Goal: Task Accomplishment & Management: Manage account settings

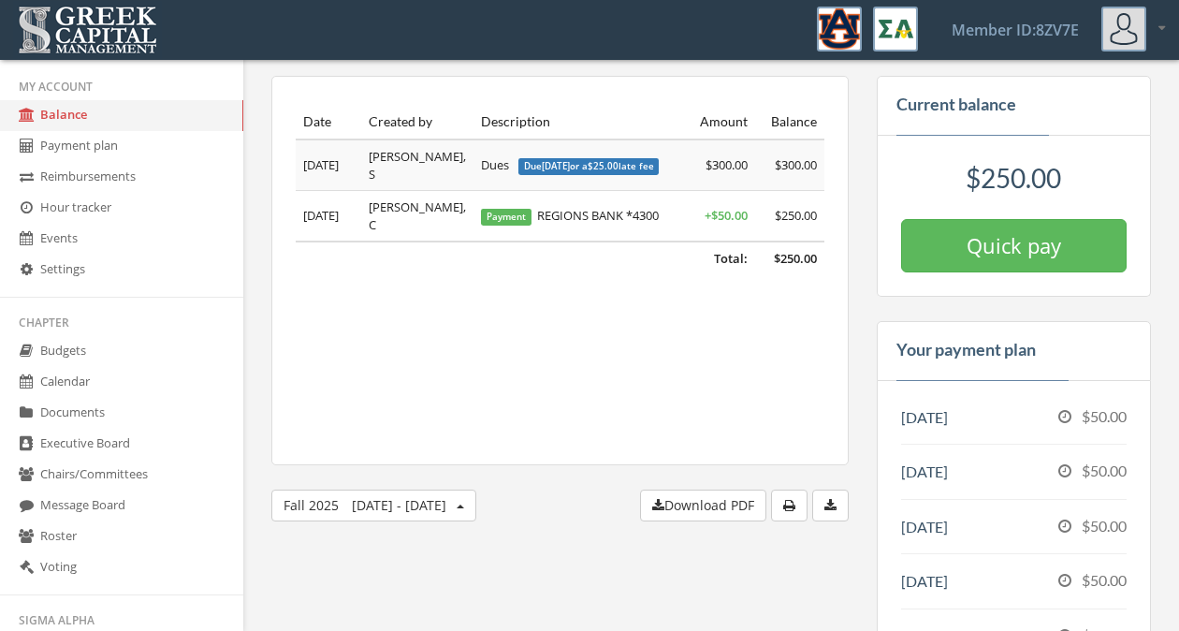
scroll to position [556, 0]
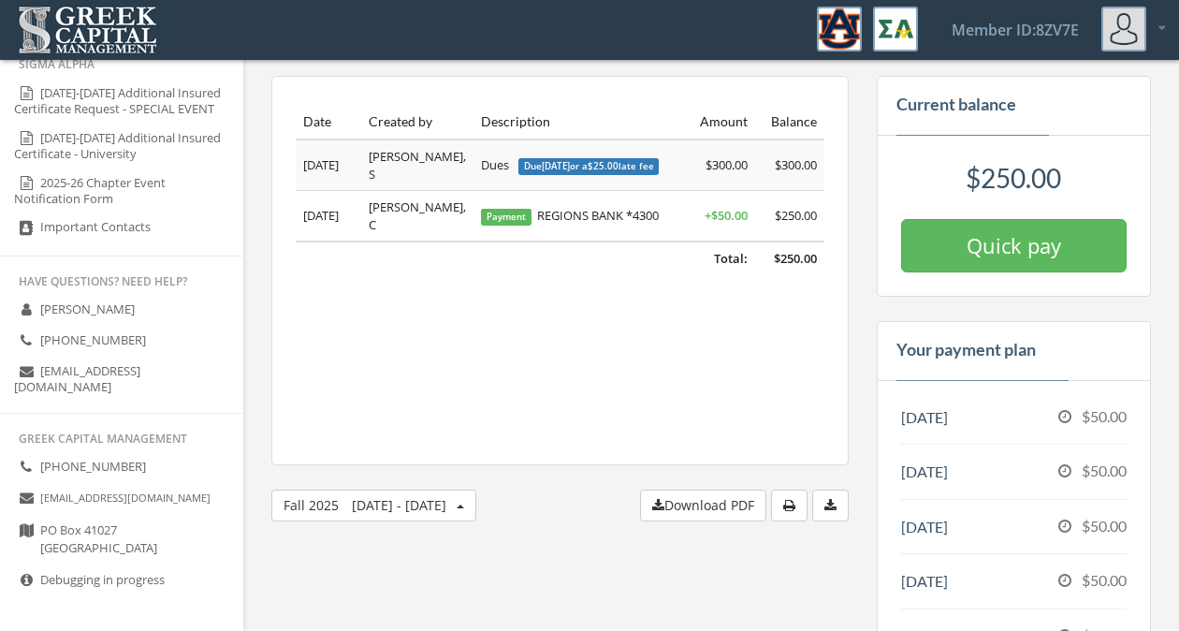
click at [146, 577] on link "Debugging in progress" at bounding box center [121, 580] width 243 height 31
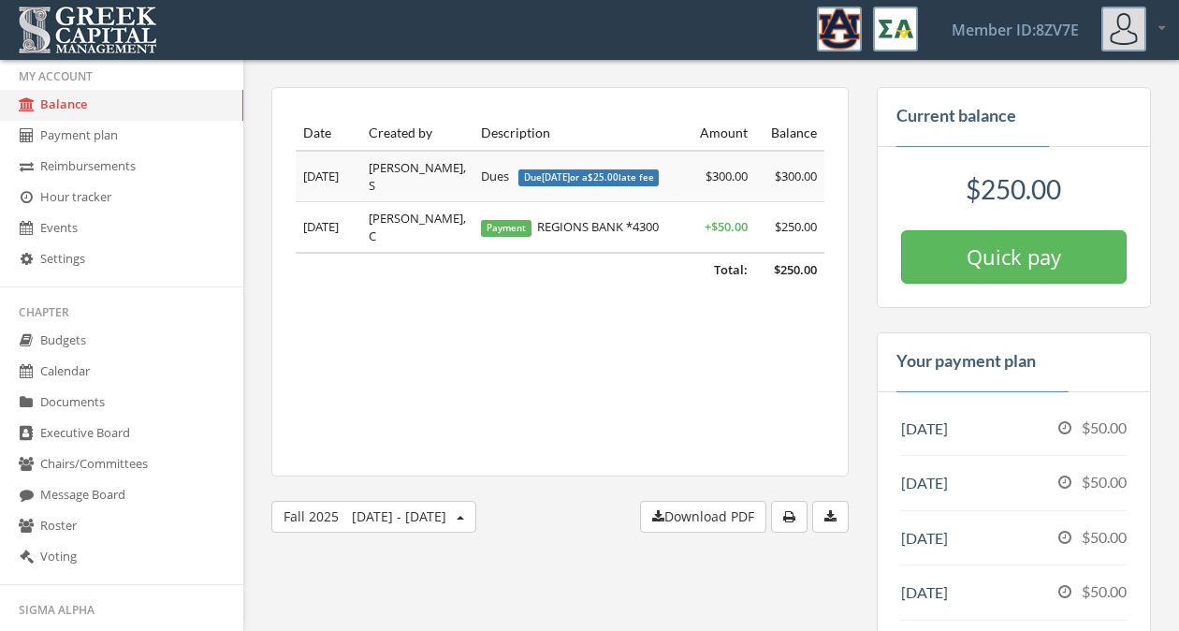
scroll to position [0, 0]
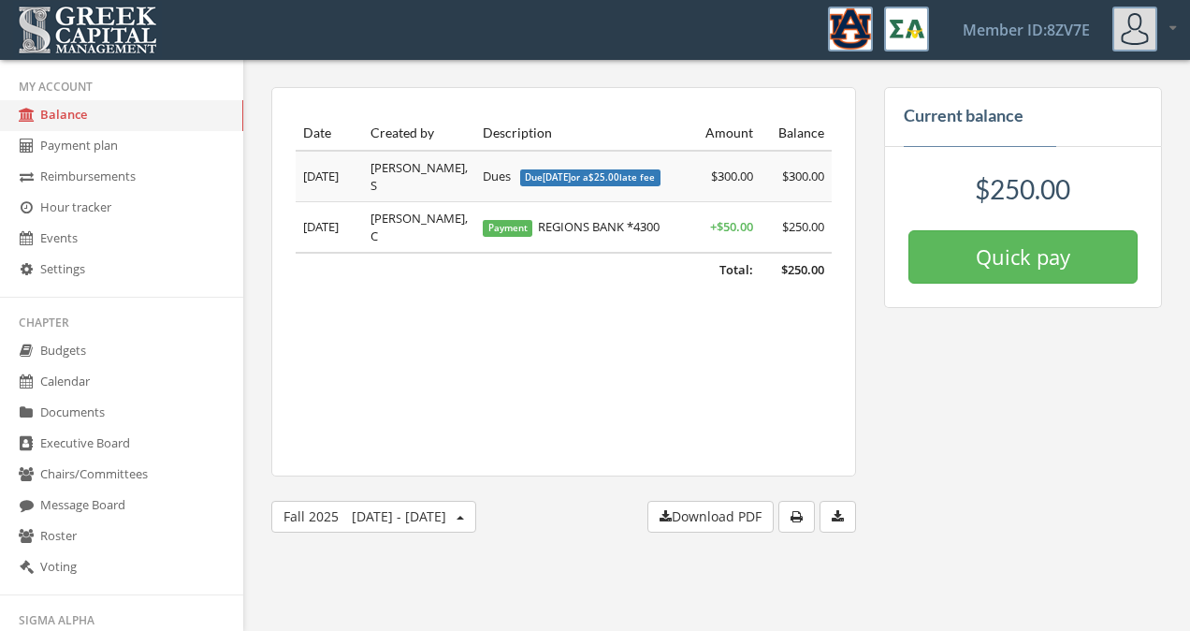
click at [112, 138] on link "Payment plan" at bounding box center [121, 146] width 243 height 31
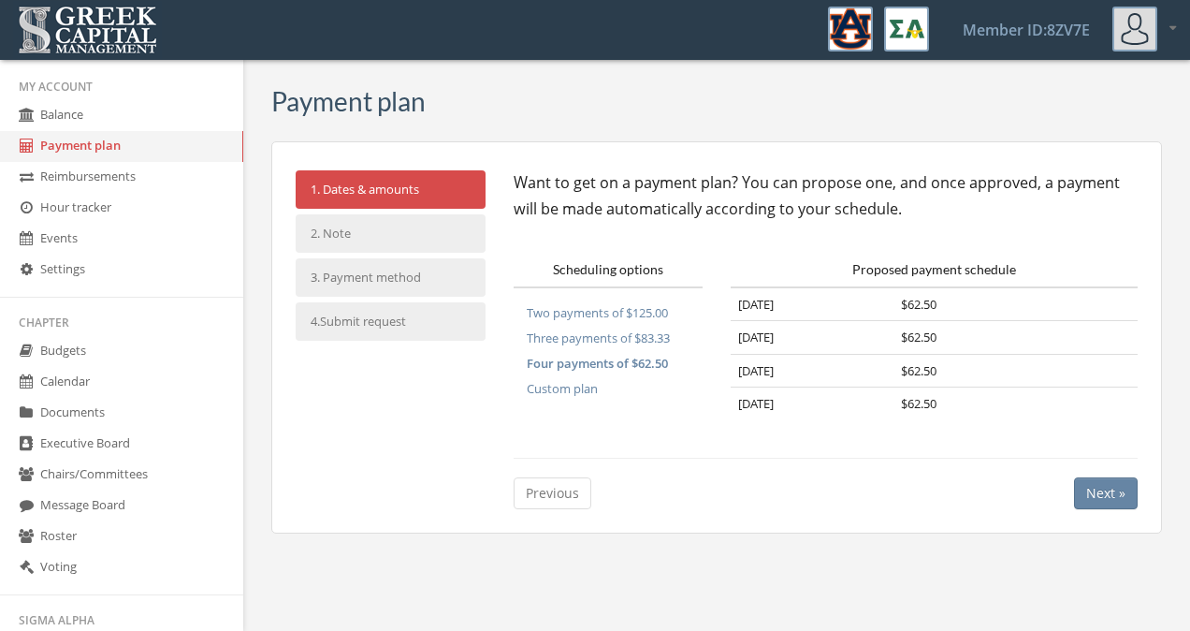
click at [651, 313] on button "Two payments of $125.00" at bounding box center [598, 312] width 168 height 25
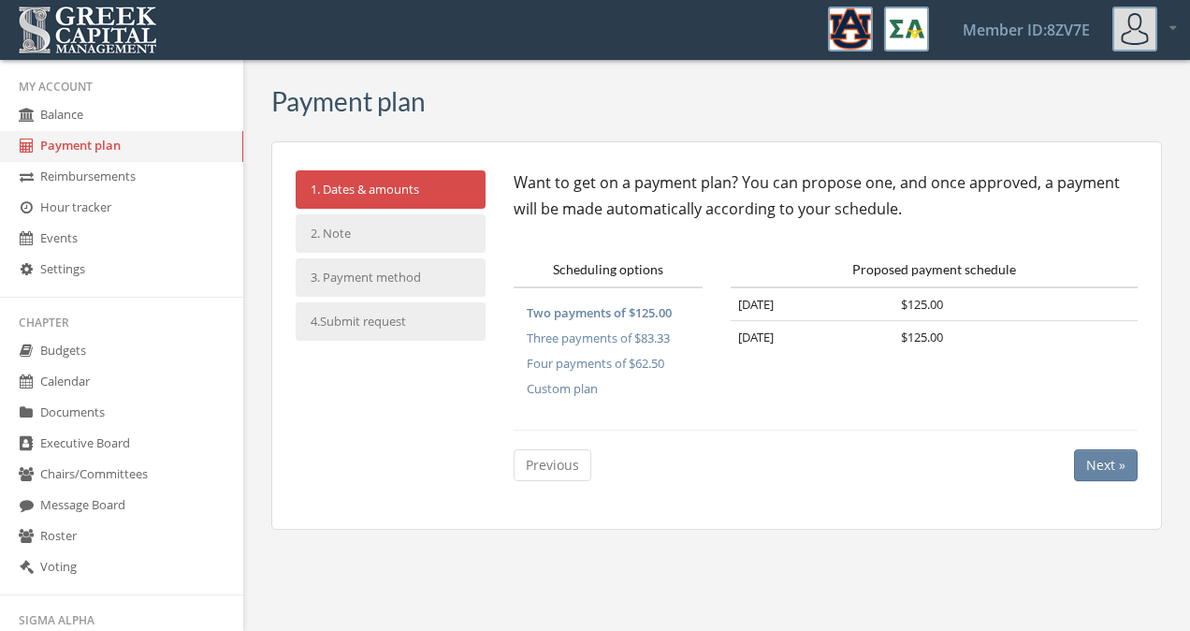
click at [569, 386] on button "Custom plan" at bounding box center [562, 388] width 97 height 25
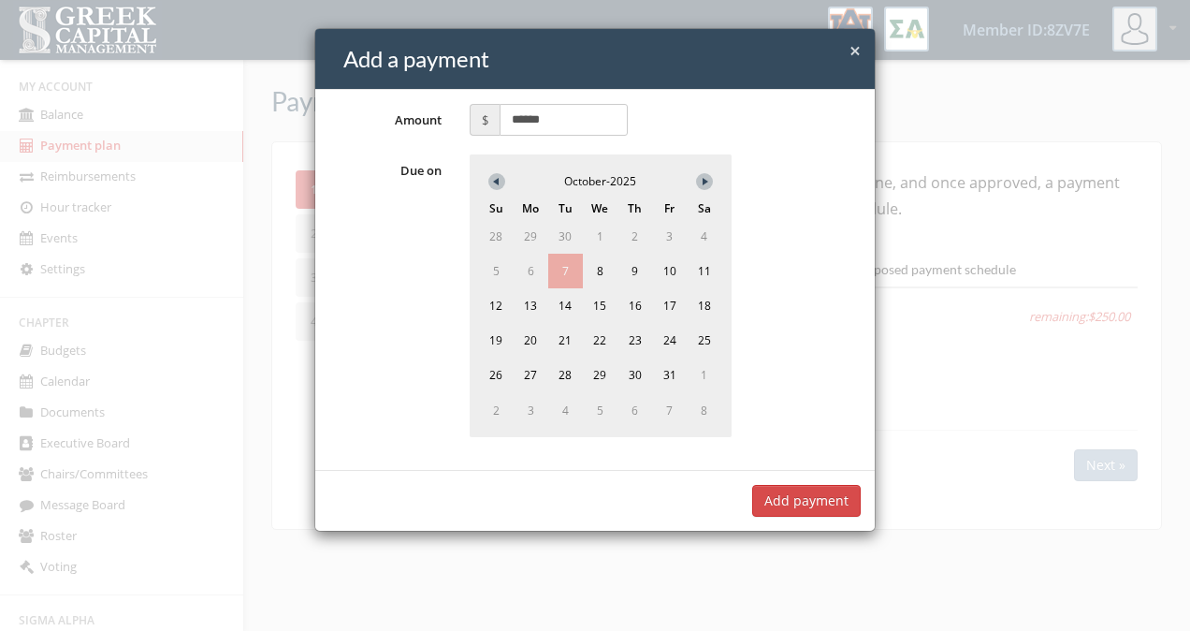
click at [704, 175] on button at bounding box center [704, 181] width 17 height 17
click at [595, 269] on span "5" at bounding box center [600, 270] width 31 height 31
click at [558, 119] on input "******" at bounding box center [564, 120] width 128 height 32
type input "*"
type input "******"
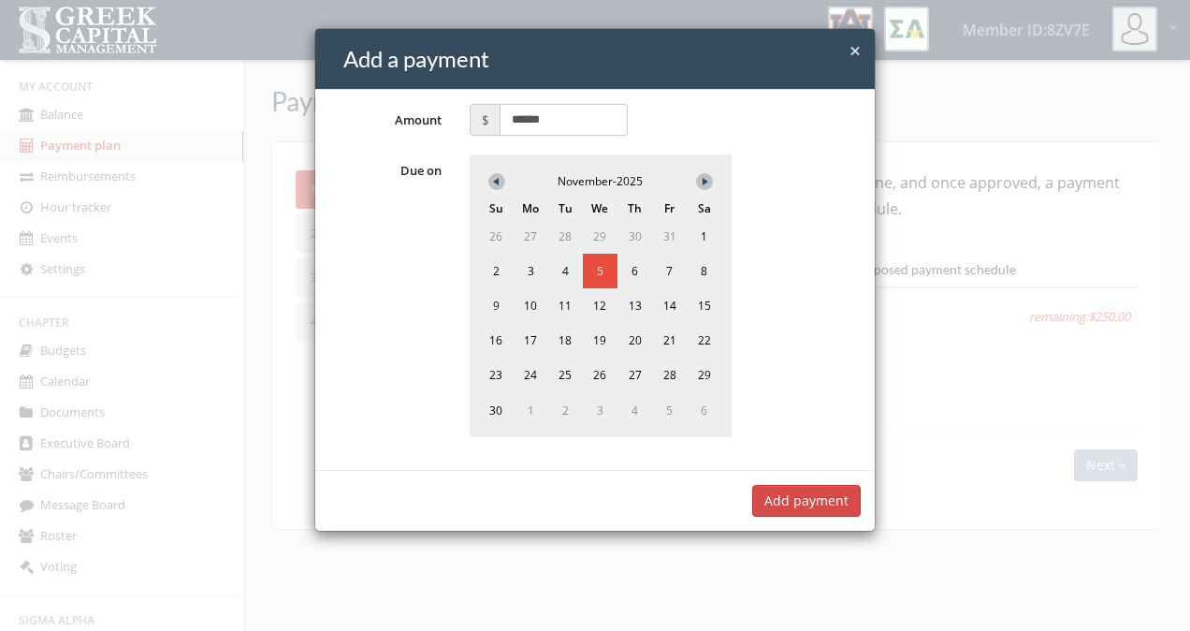
click at [829, 503] on button "Add payment" at bounding box center [806, 501] width 109 height 32
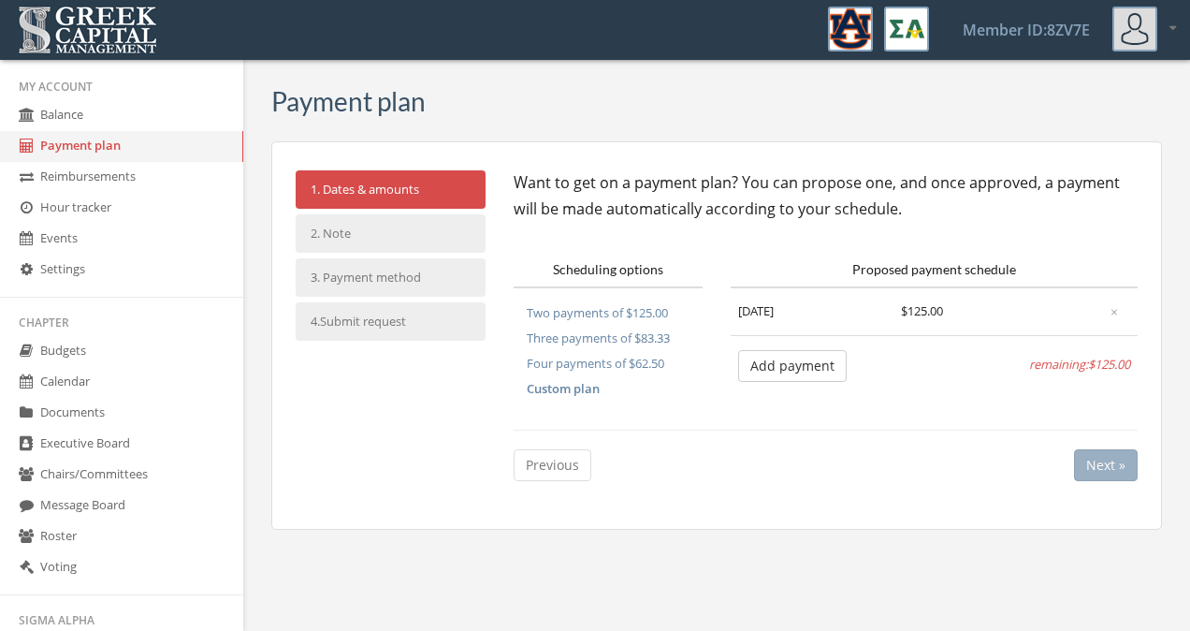
click at [803, 354] on button "Add payment" at bounding box center [792, 366] width 109 height 32
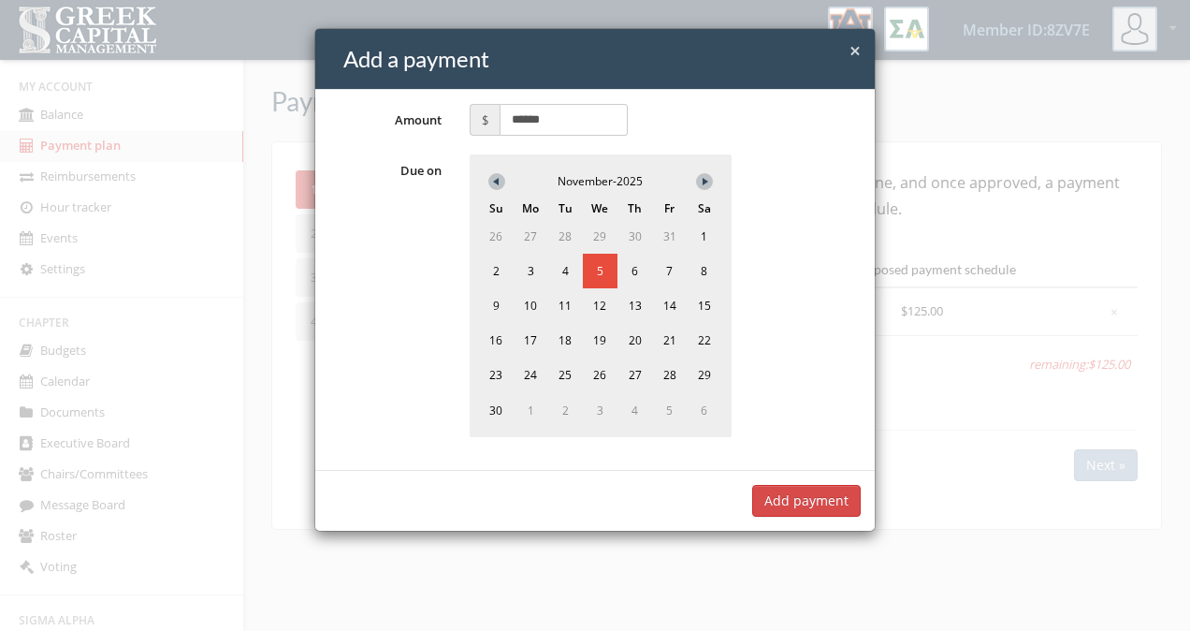
click at [706, 173] on button at bounding box center [704, 181] width 17 height 17
click at [606, 232] on span "3" at bounding box center [600, 236] width 31 height 31
click at [813, 508] on button "Add payment" at bounding box center [806, 501] width 109 height 32
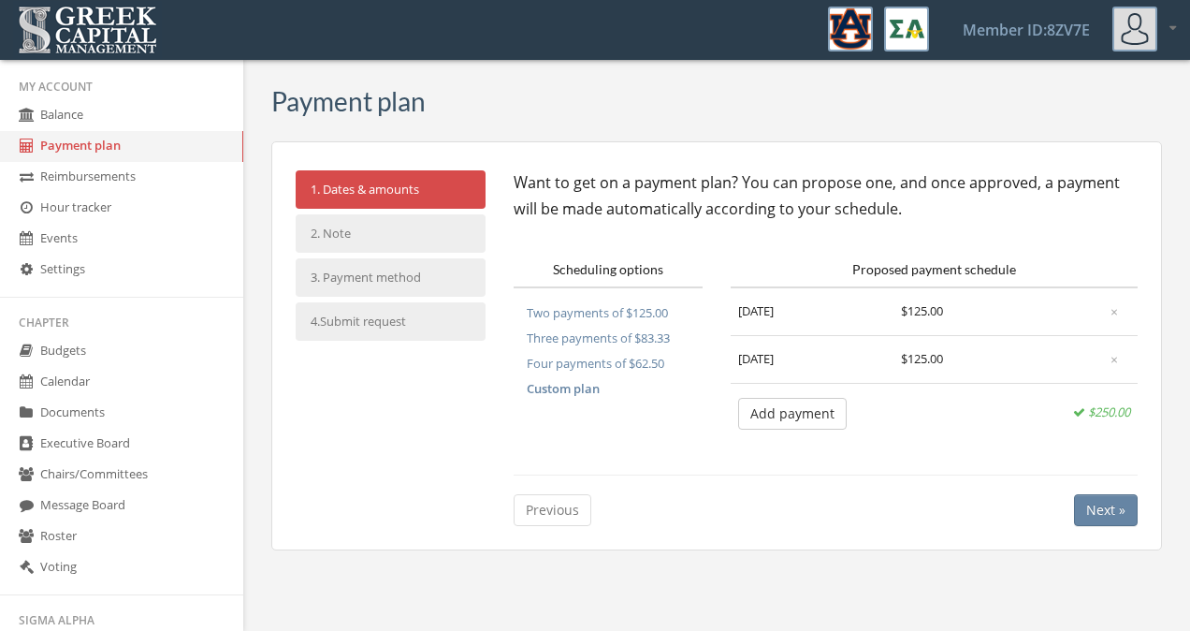
click at [810, 307] on td "[DATE]" at bounding box center [812, 311] width 163 height 49
click at [1119, 308] on button "×" at bounding box center [1115, 312] width 32 height 32
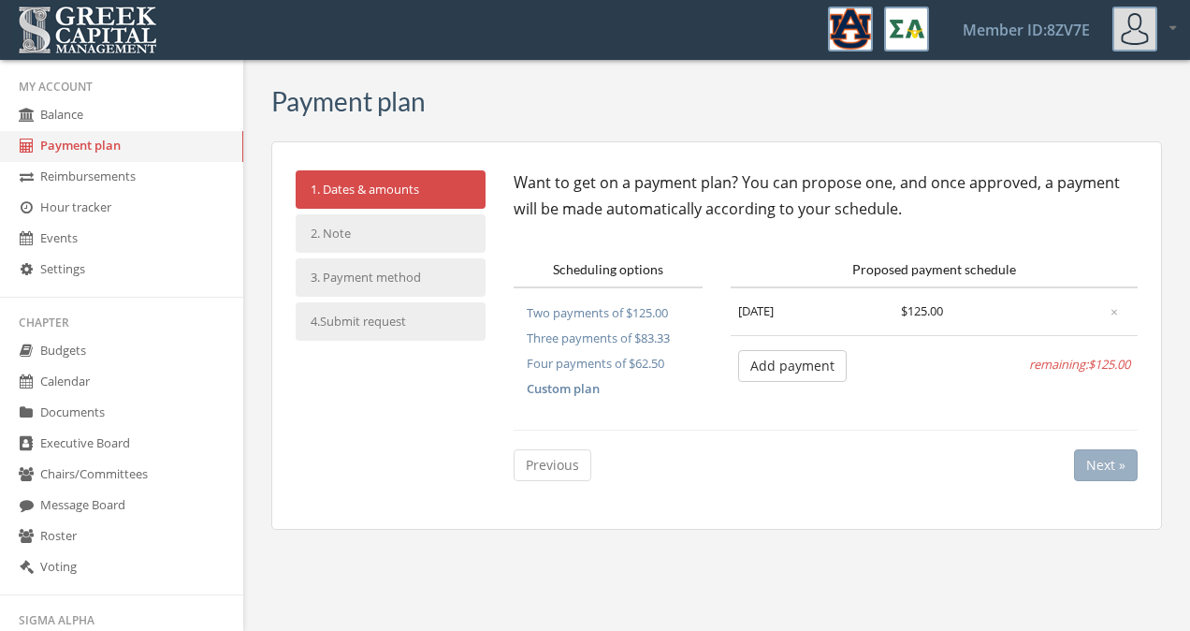
click at [799, 354] on button "Add payment" at bounding box center [792, 366] width 109 height 32
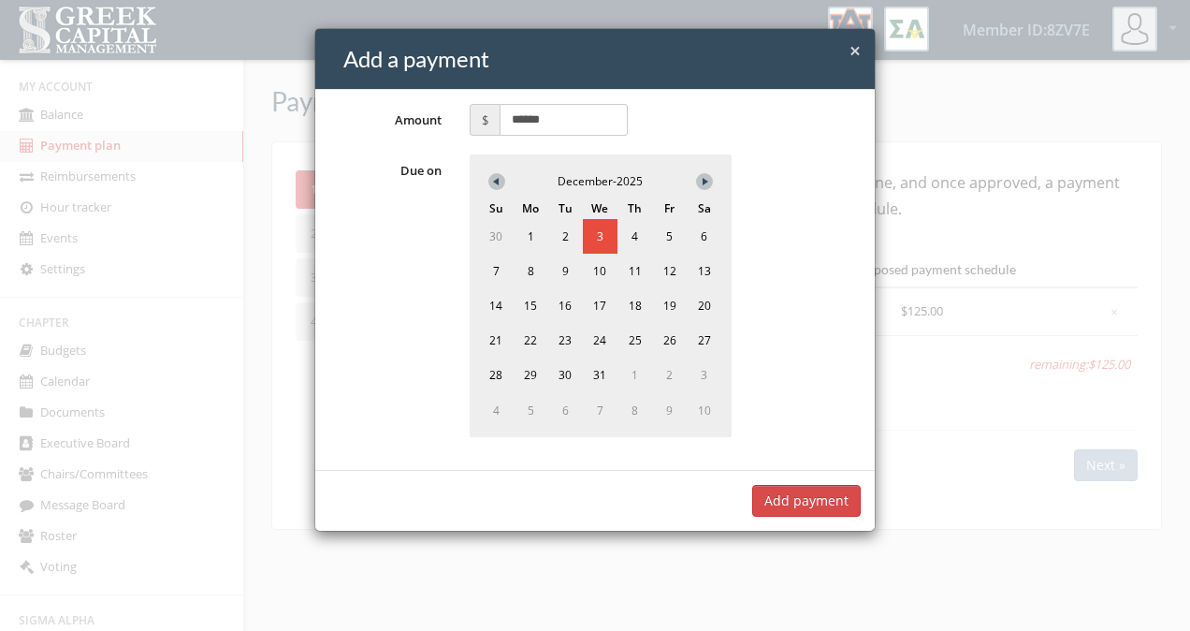
click at [490, 183] on icon at bounding box center [493, 181] width 9 height 7
click at [531, 267] on span "3" at bounding box center [531, 271] width 35 height 35
click at [812, 495] on button "Add payment" at bounding box center [806, 501] width 109 height 32
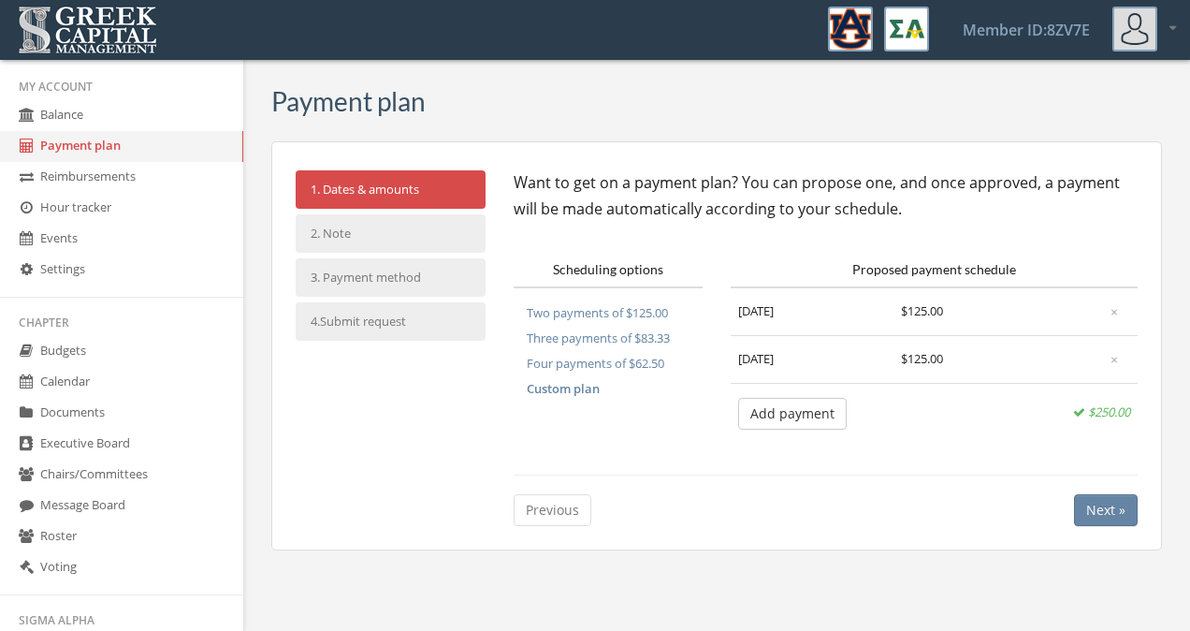
click at [1110, 494] on button "Next »" at bounding box center [1106, 510] width 64 height 32
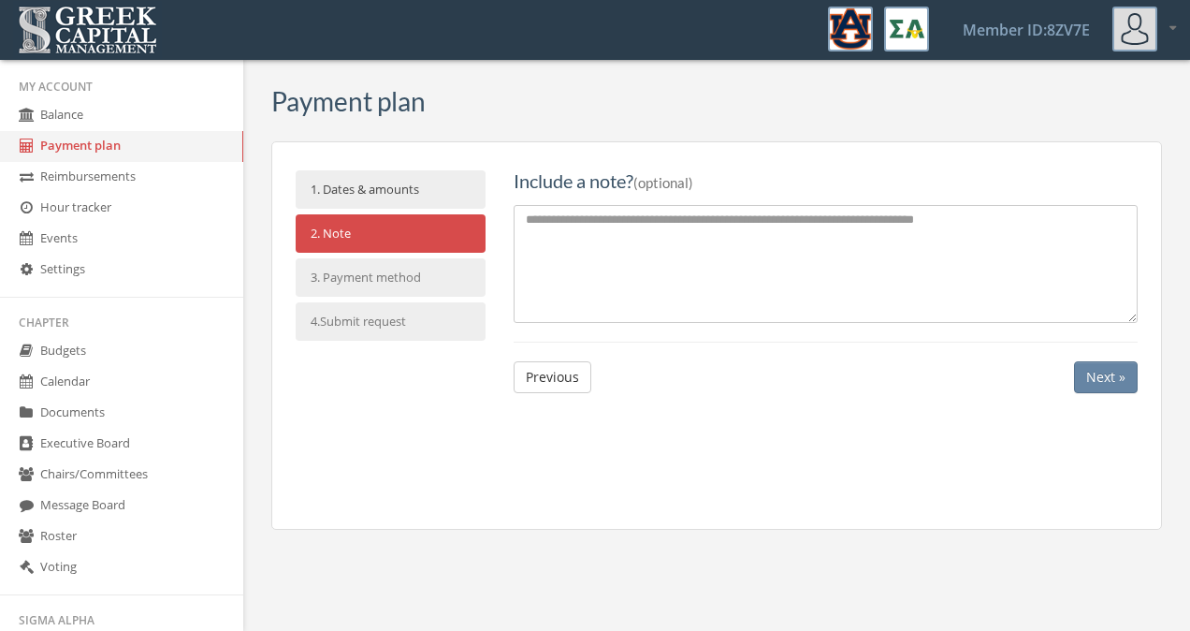
click at [911, 209] on textarea at bounding box center [826, 263] width 625 height 117
type textarea "**********"
click at [1096, 378] on button "Next »" at bounding box center [1106, 376] width 64 height 32
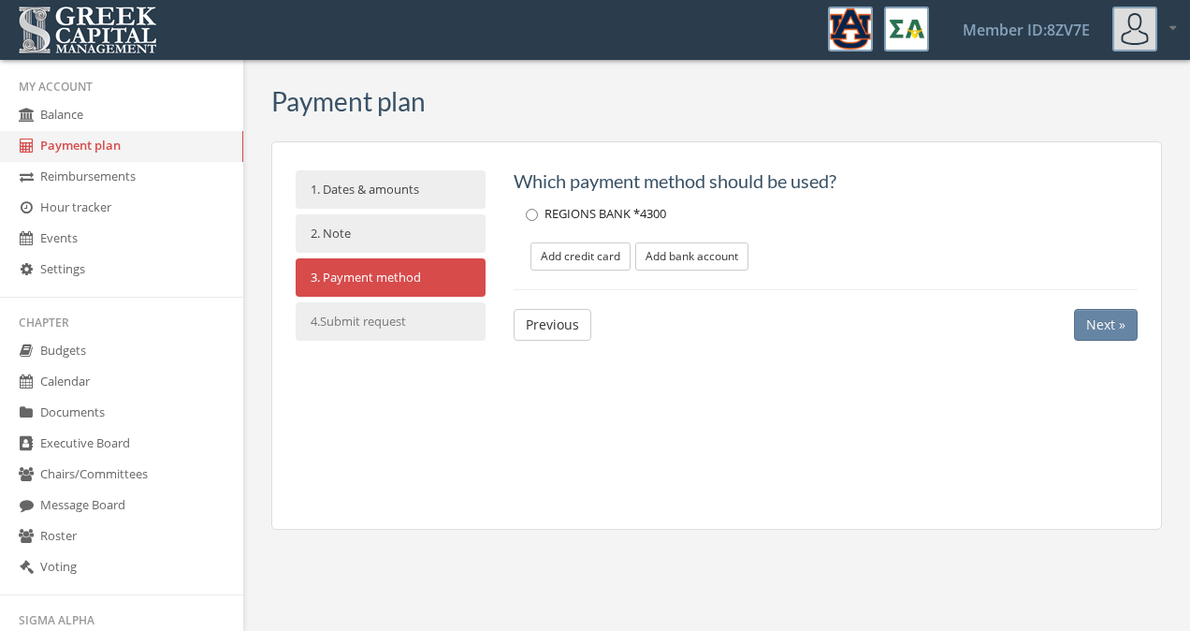
click at [1097, 317] on button "Next »" at bounding box center [1106, 325] width 64 height 32
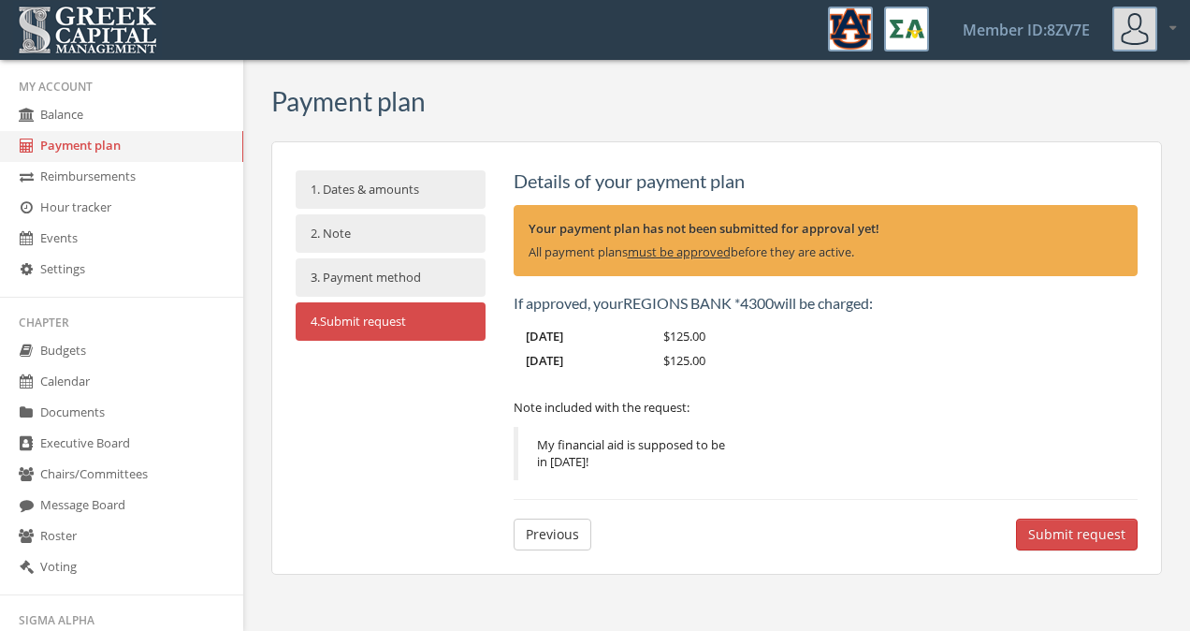
click at [1080, 524] on button "Submit request" at bounding box center [1077, 534] width 122 height 32
